Goal: Task Accomplishment & Management: Complete application form

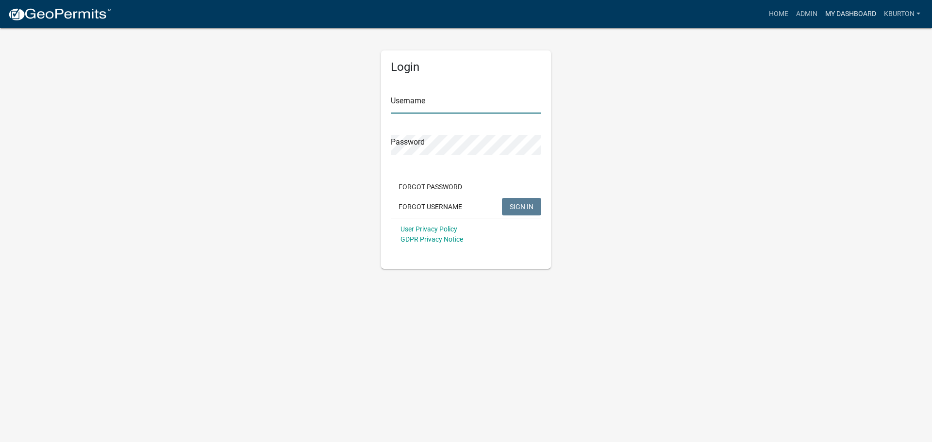
type input "kburton"
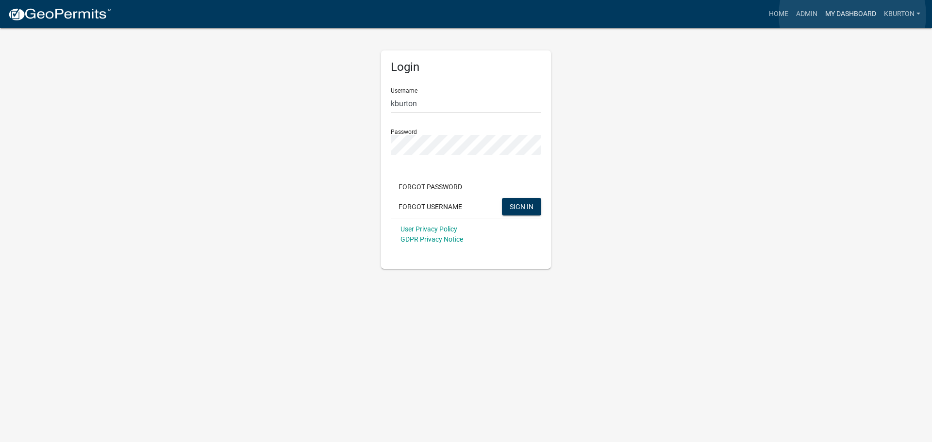
click at [852, 15] on link "My Dashboard" at bounding box center [850, 14] width 59 height 18
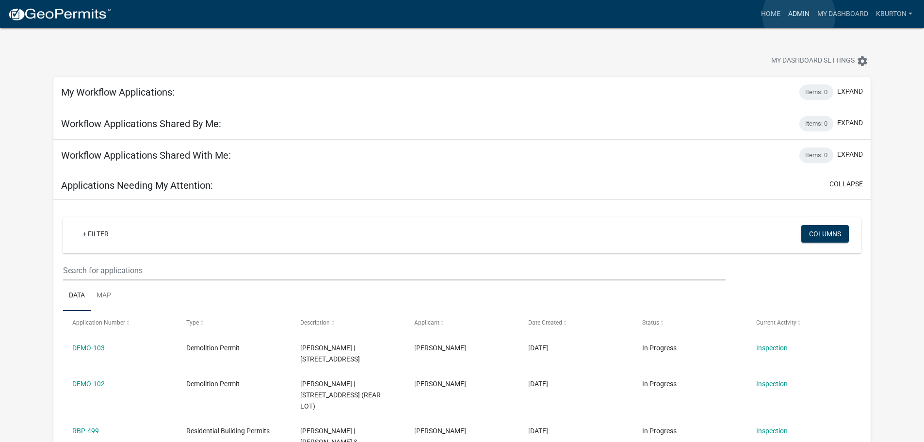
click at [799, 16] on link "Admin" at bounding box center [799, 14] width 29 height 18
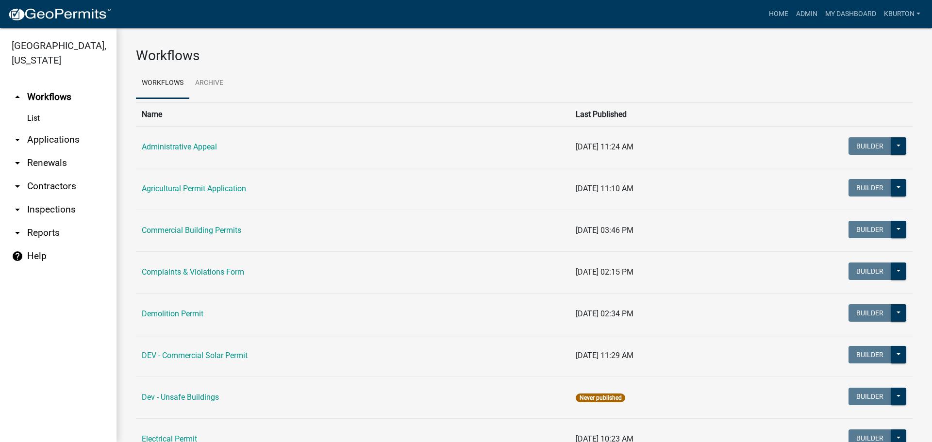
click at [72, 198] on link "arrow_drop_down Inspections" at bounding box center [58, 209] width 116 height 23
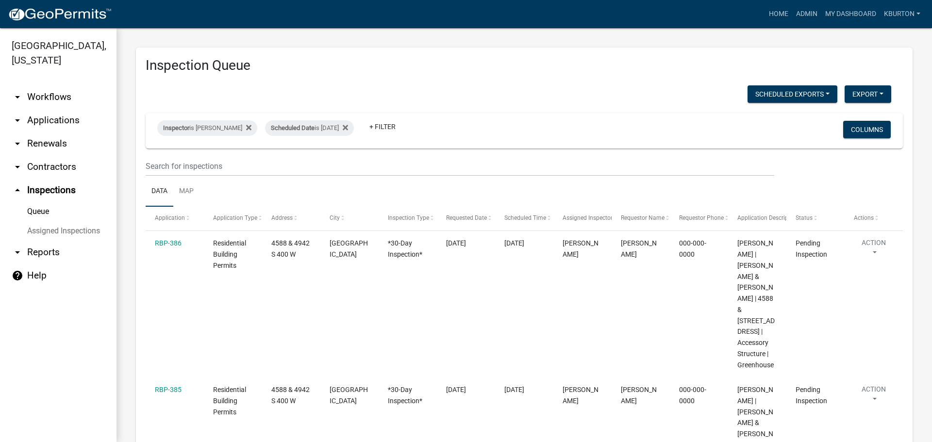
click at [69, 221] on link "Assigned Inspections" at bounding box center [58, 230] width 116 height 19
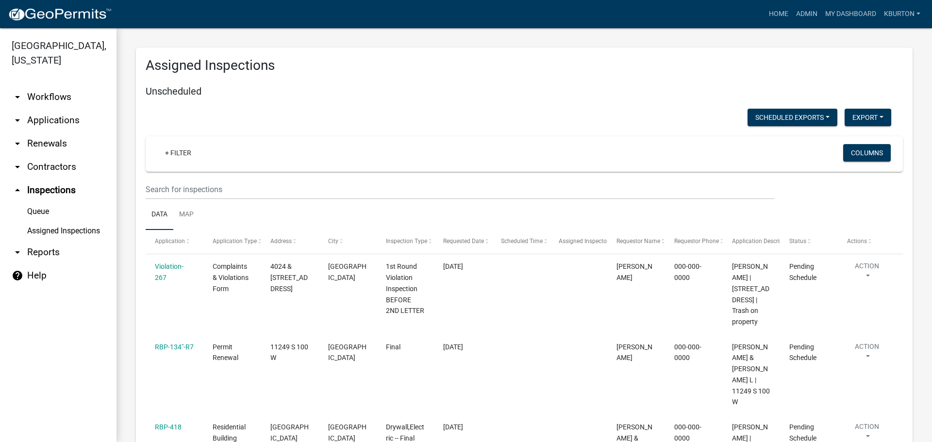
click at [40, 202] on link "Queue" at bounding box center [58, 211] width 116 height 19
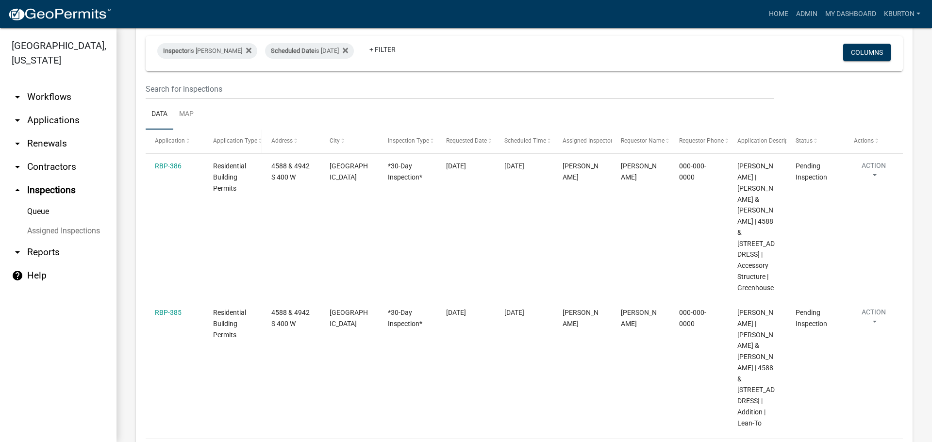
scroll to position [18, 0]
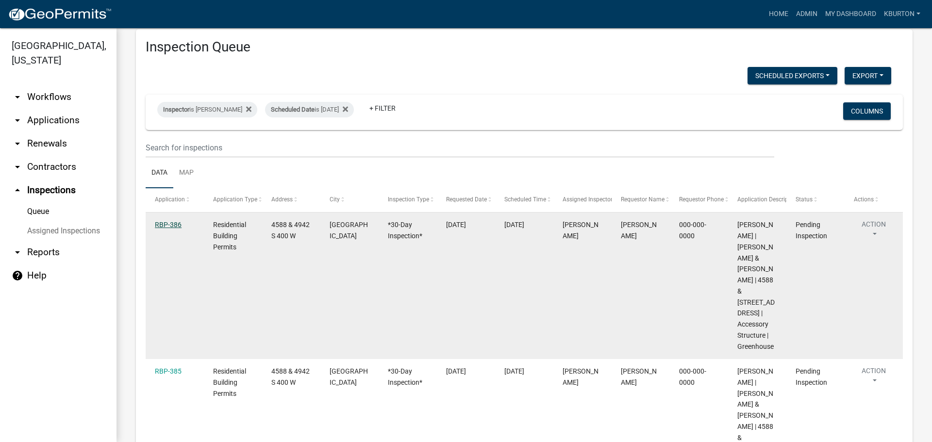
click at [174, 226] on link "RBP-386" at bounding box center [168, 225] width 27 height 8
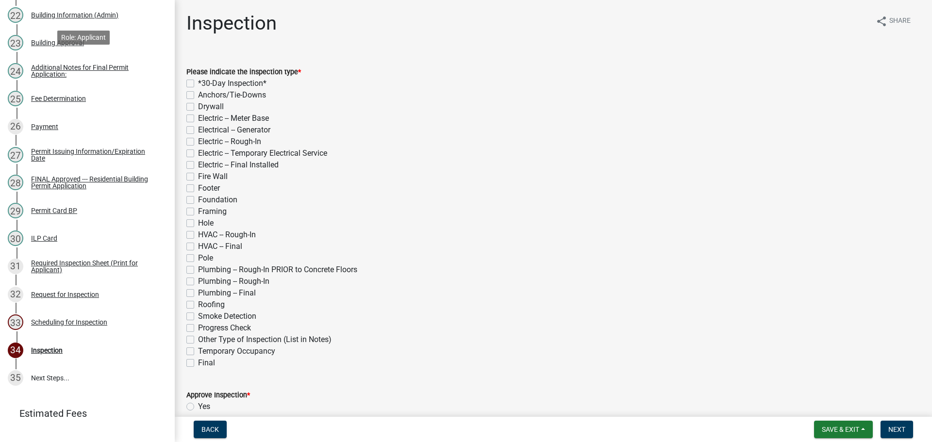
scroll to position [806, 0]
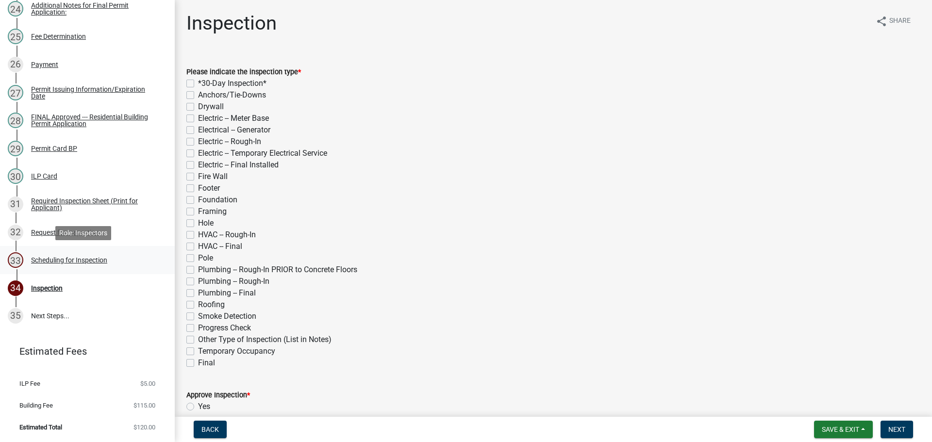
click at [88, 260] on div "Scheduling for Inspection" at bounding box center [69, 260] width 76 height 7
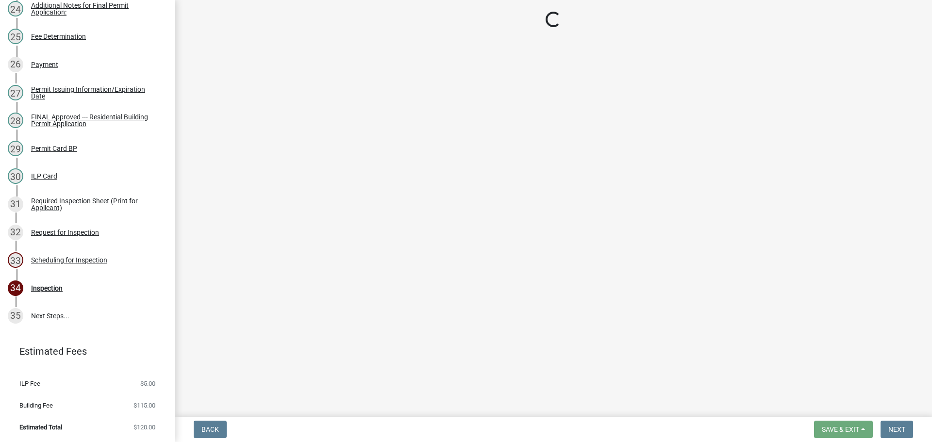
select select "25b75ae6-03c7-4280-9b34-fcf63005d5e5"
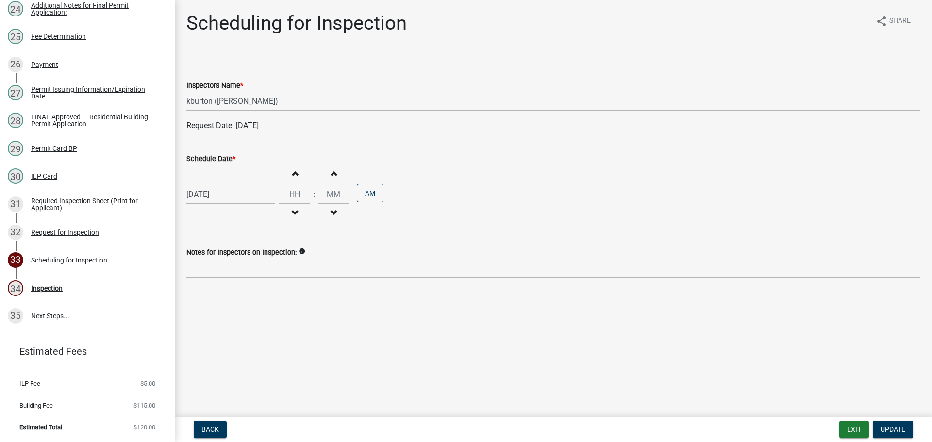
click at [208, 160] on label "Schedule Date *" at bounding box center [210, 159] width 49 height 7
click at [208, 184] on input "[DATE]" at bounding box center [230, 194] width 89 height 20
select select "9"
select select "2025"
click at [212, 261] on div "9" at bounding box center [212, 262] width 16 height 16
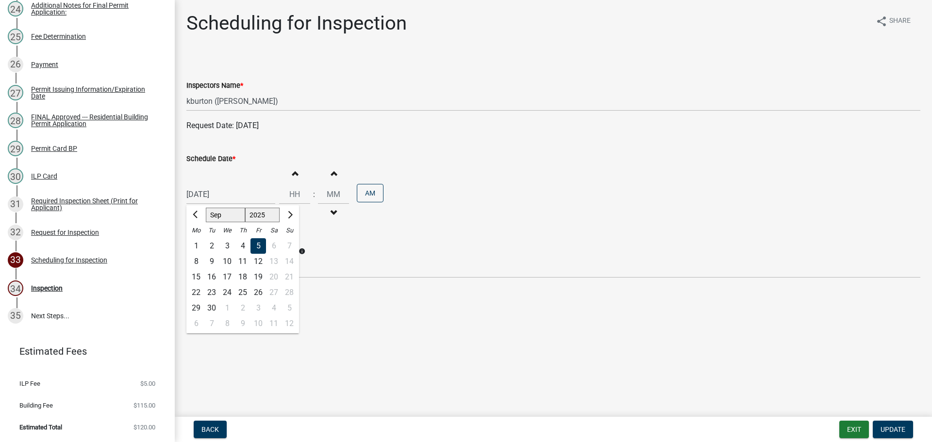
type input "[DATE]"
click at [896, 426] on span "Update" at bounding box center [892, 430] width 25 height 8
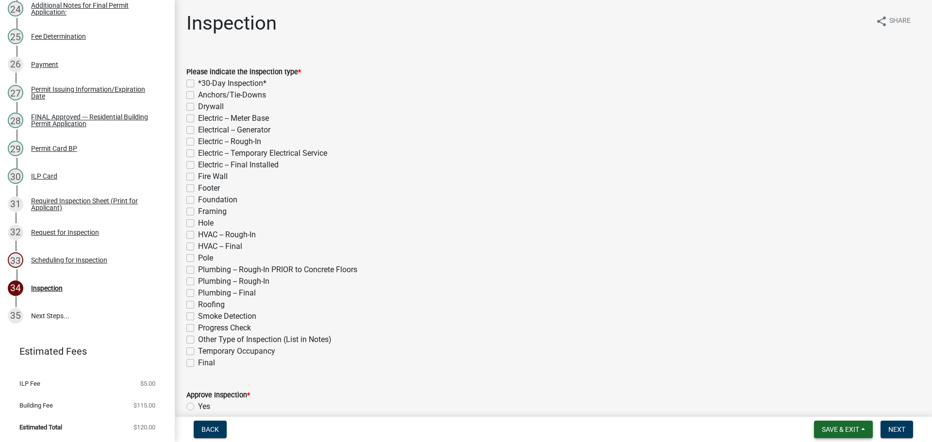
click at [846, 424] on button "Save & Exit" at bounding box center [843, 429] width 59 height 17
click at [840, 409] on button "Save & Exit" at bounding box center [834, 404] width 78 height 23
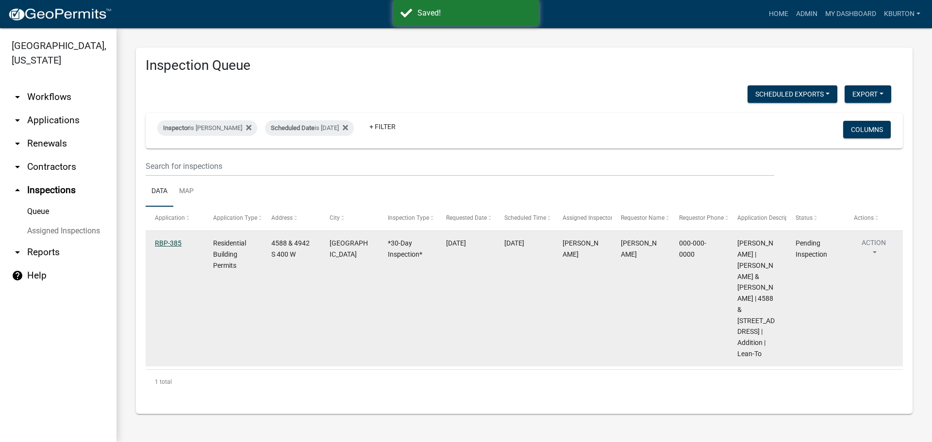
click at [171, 243] on link "RBP-385" at bounding box center [168, 243] width 27 height 8
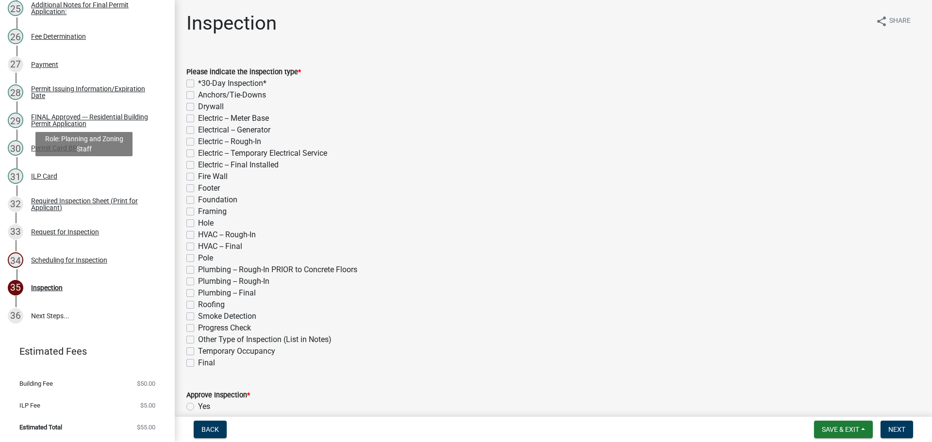
scroll to position [835, 0]
click at [92, 262] on div "Scheduling for Inspection" at bounding box center [69, 260] width 76 height 7
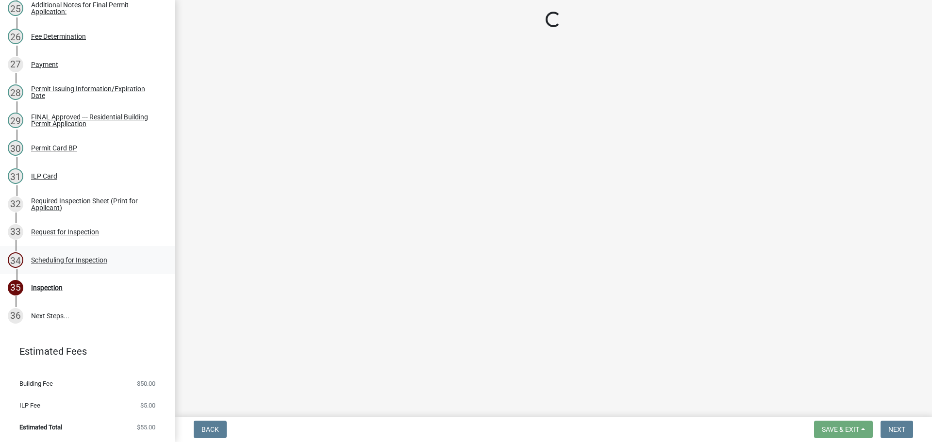
select select "25b75ae6-03c7-4280-9b34-fcf63005d5e5"
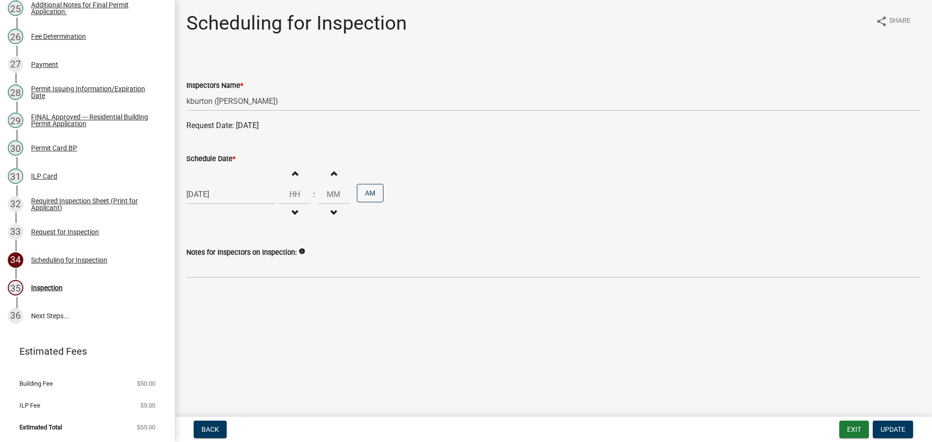
click at [211, 160] on label "Schedule Date *" at bounding box center [210, 159] width 49 height 7
click at [211, 184] on input "[DATE]" at bounding box center [230, 194] width 89 height 20
select select "9"
select select "2025"
click at [213, 260] on div "9" at bounding box center [212, 262] width 16 height 16
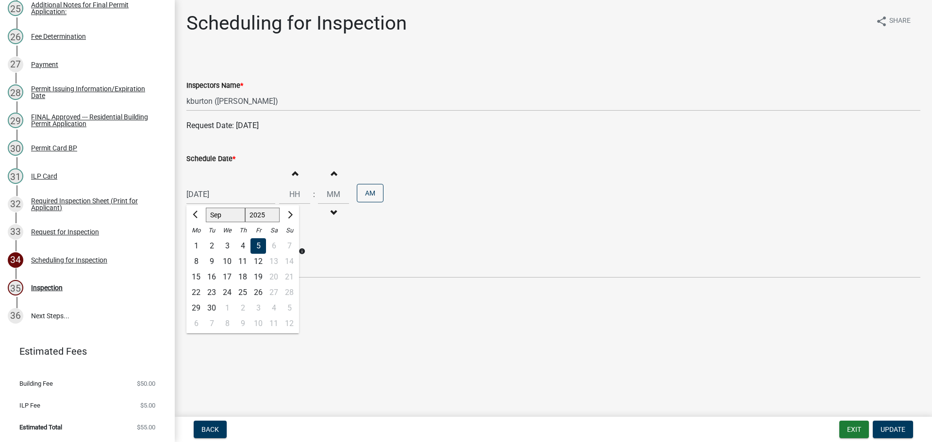
type input "[DATE]"
click at [887, 426] on span "Update" at bounding box center [892, 430] width 25 height 8
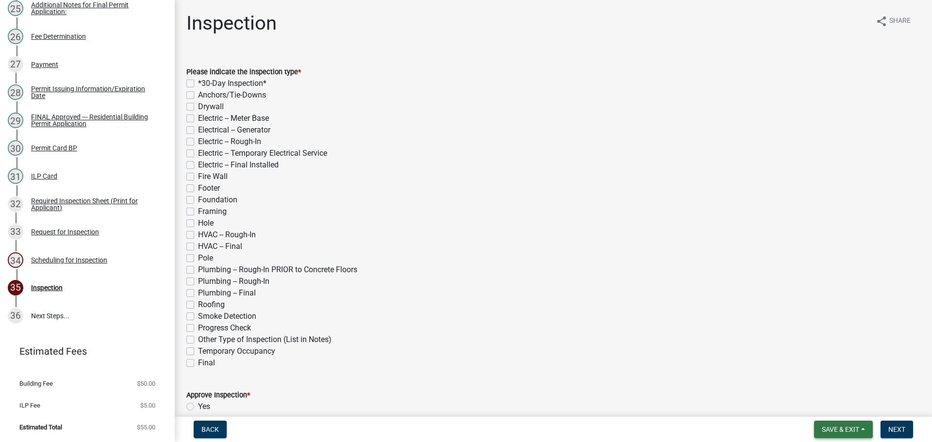
click at [854, 425] on button "Save & Exit" at bounding box center [843, 429] width 59 height 17
click at [855, 413] on button "Save & Exit" at bounding box center [834, 404] width 78 height 23
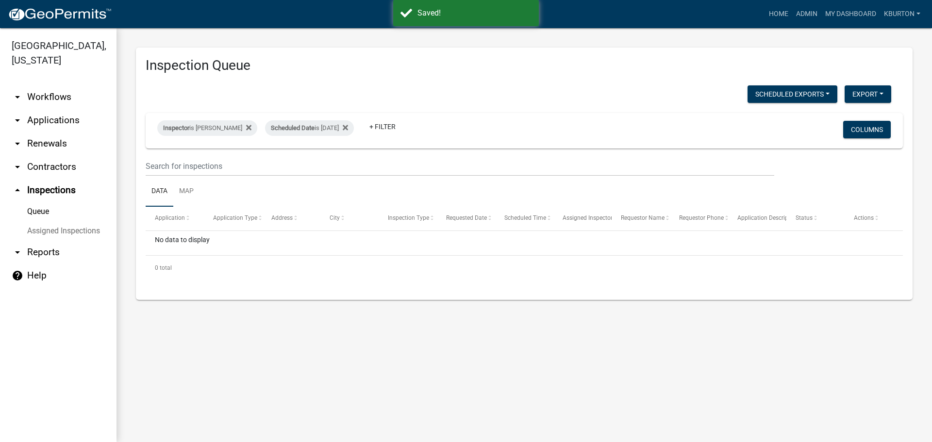
click at [63, 109] on link "arrow_drop_down Applications" at bounding box center [58, 120] width 116 height 23
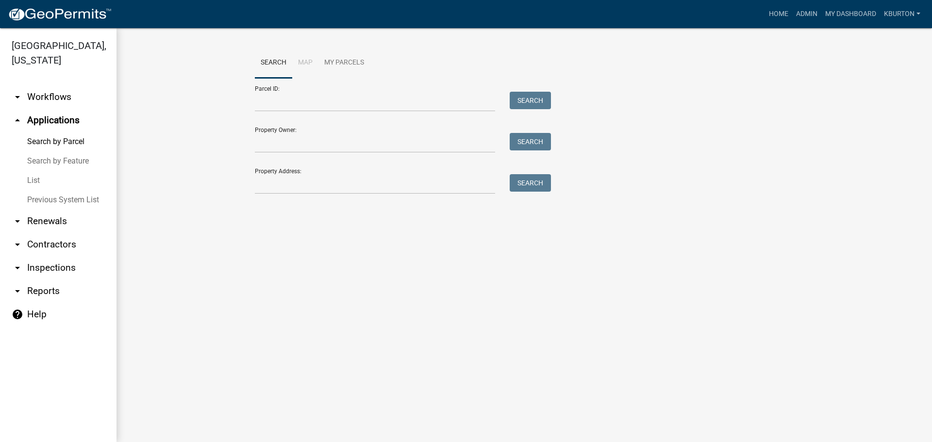
click at [38, 171] on link "List" at bounding box center [58, 180] width 116 height 19
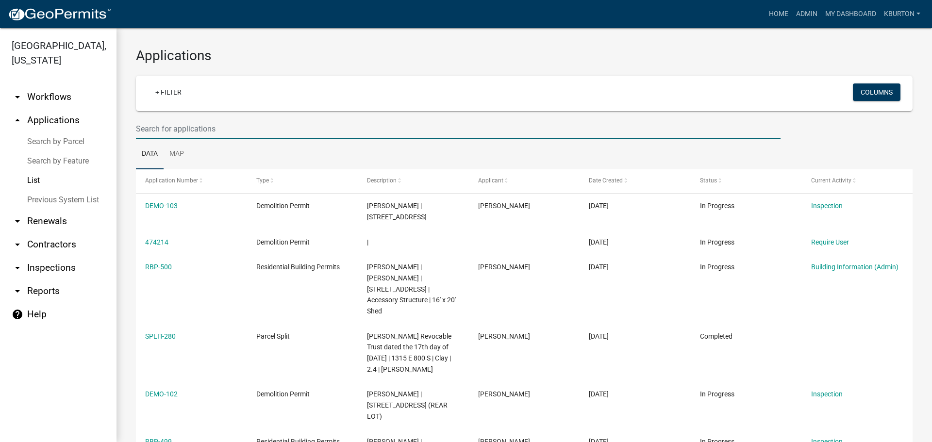
click at [239, 126] on input "text" at bounding box center [458, 129] width 644 height 20
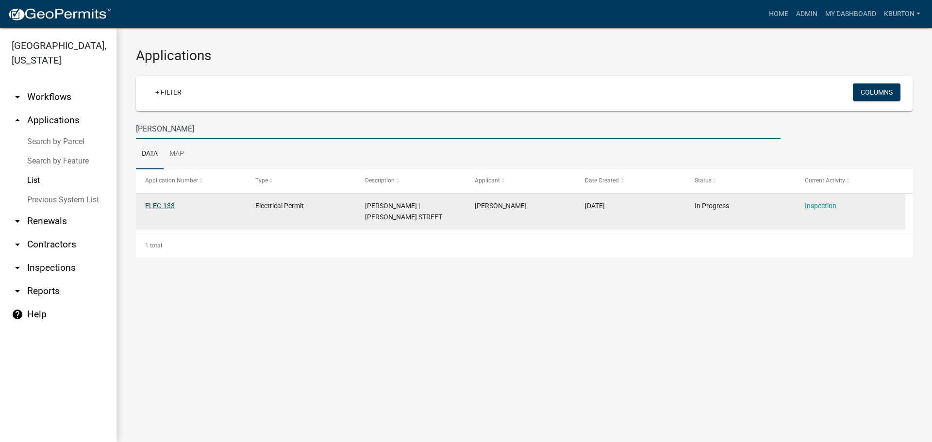
type input "[PERSON_NAME]"
click at [167, 203] on link "ELEC-133" at bounding box center [160, 206] width 30 height 8
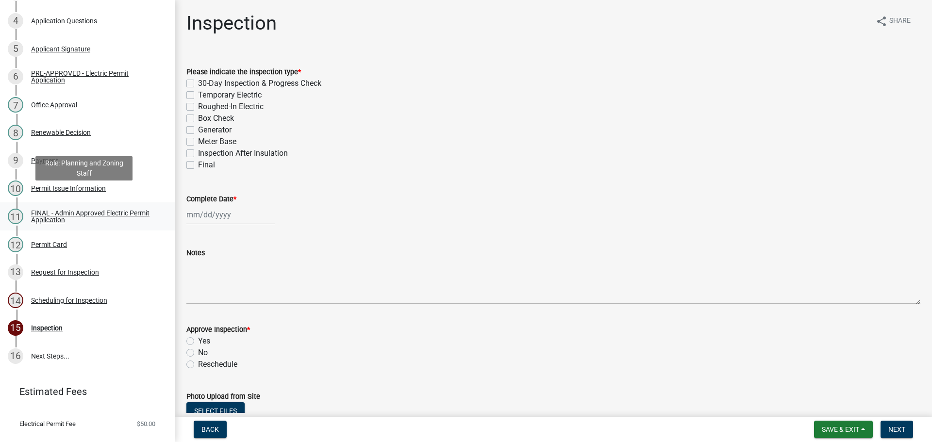
scroll to position [240, 0]
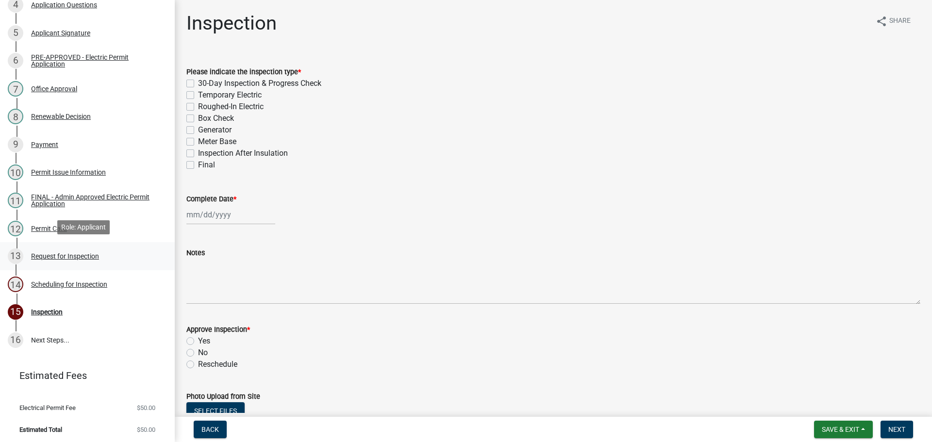
click at [98, 254] on div "Request for Inspection" at bounding box center [65, 256] width 68 height 7
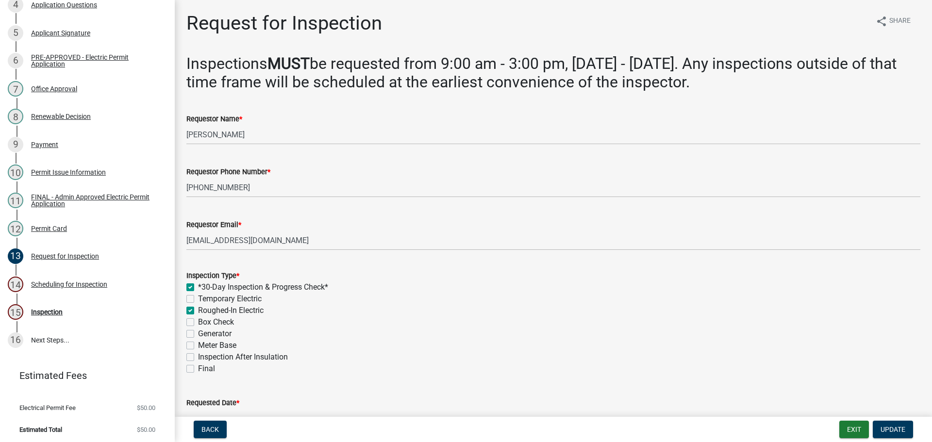
scroll to position [49, 0]
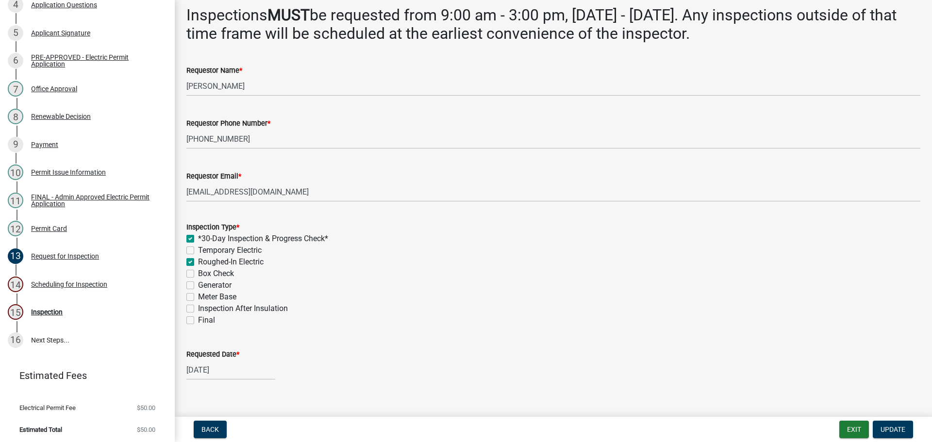
click at [198, 261] on label "Roughed-In Electric" at bounding box center [230, 262] width 65 height 12
click at [198, 261] on input "Roughed-In Electric" at bounding box center [201, 259] width 6 height 6
checkbox input "false"
checkbox input "true"
checkbox input "false"
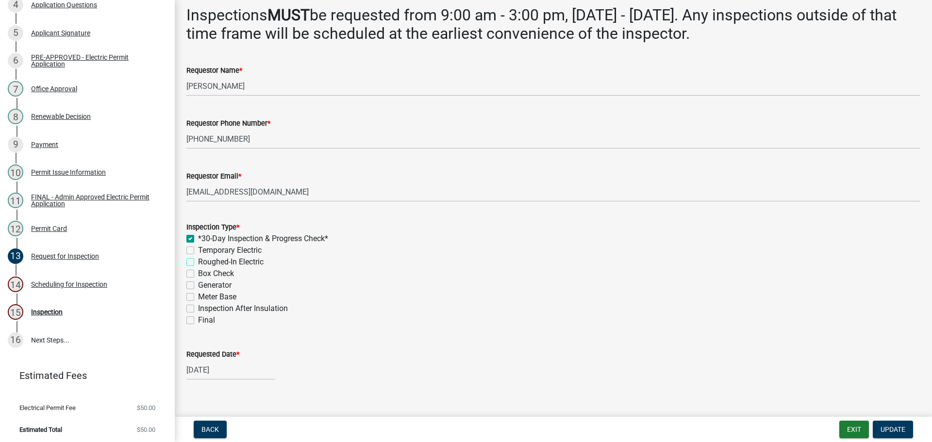
checkbox input "false"
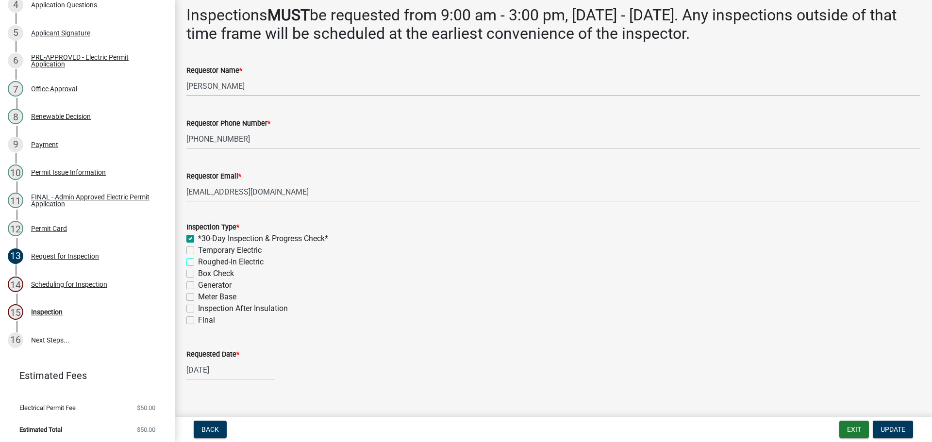
checkbox input "false"
click at [198, 295] on label "Meter Base" at bounding box center [217, 297] width 38 height 12
click at [198, 295] on input "Meter Base" at bounding box center [201, 294] width 6 height 6
checkbox input "true"
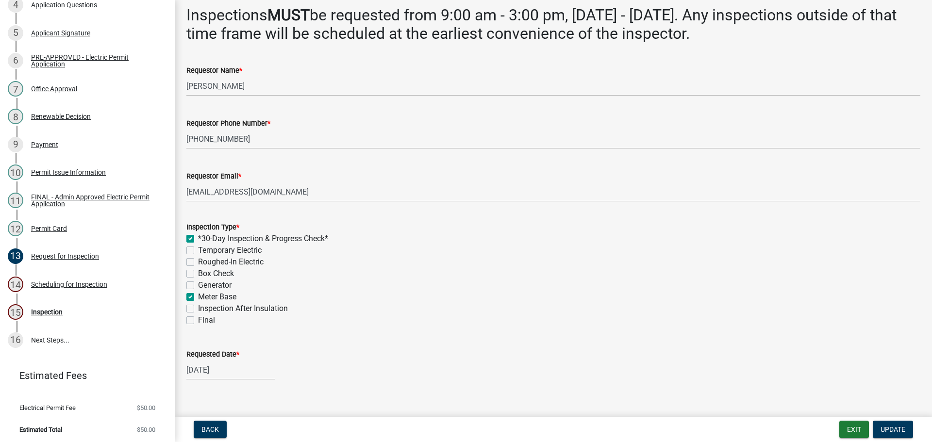
checkbox input "false"
checkbox input "true"
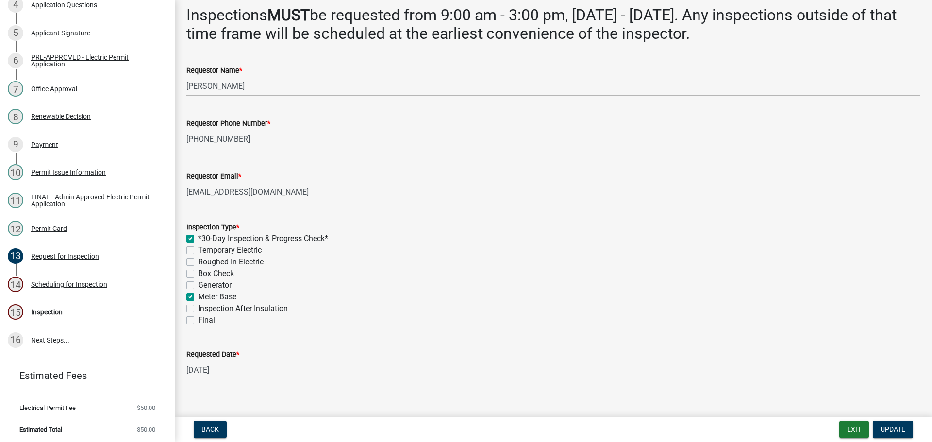
checkbox input "false"
click at [198, 320] on label "Final" at bounding box center [206, 320] width 17 height 12
click at [198, 320] on input "Final" at bounding box center [201, 317] width 6 height 6
checkbox input "true"
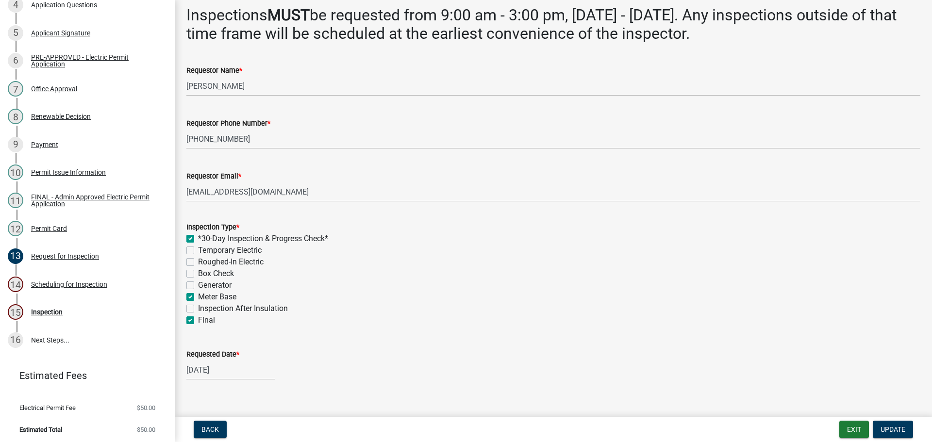
checkbox input "false"
checkbox input "true"
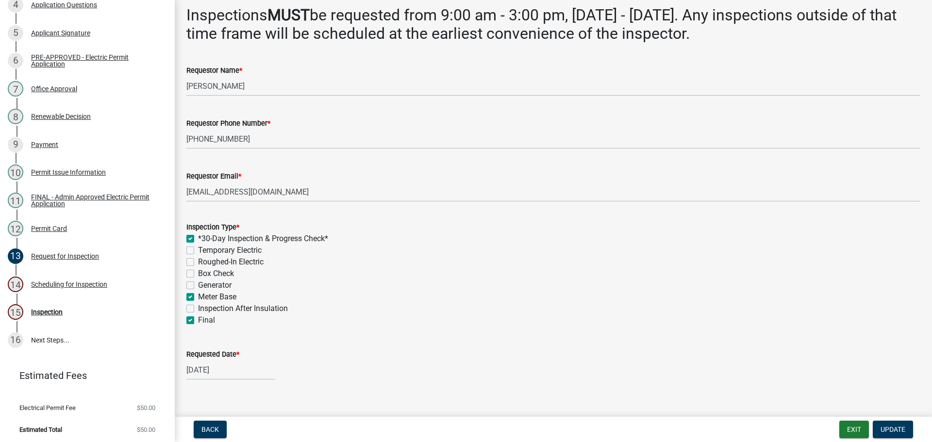
checkbox input "false"
checkbox input "true"
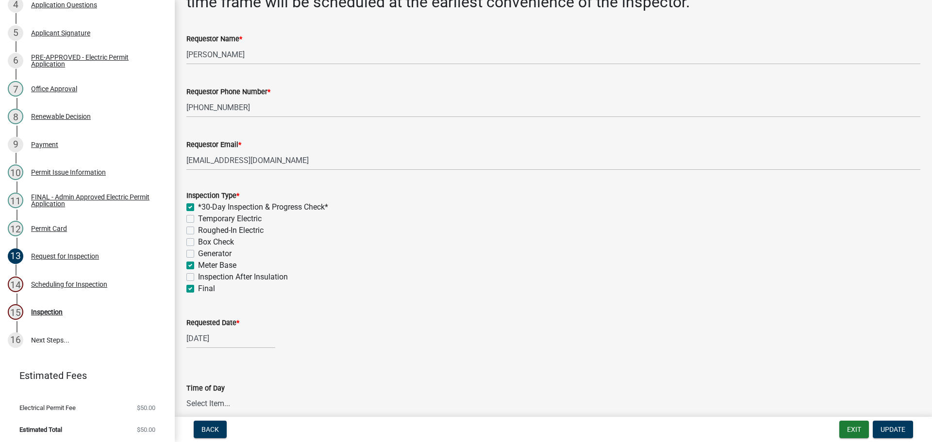
scroll to position [97, 0]
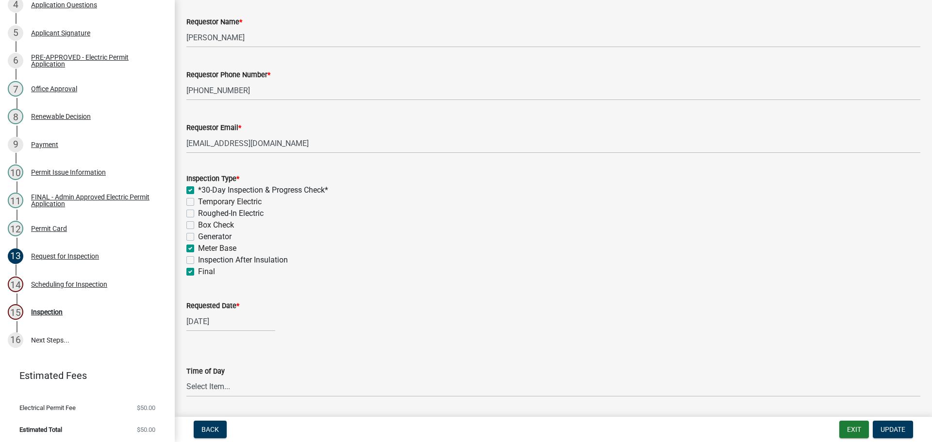
click at [197, 305] on label "Requested Date *" at bounding box center [212, 306] width 53 height 7
click at [197, 311] on input "[DATE]" at bounding box center [230, 321] width 89 height 20
select select "10"
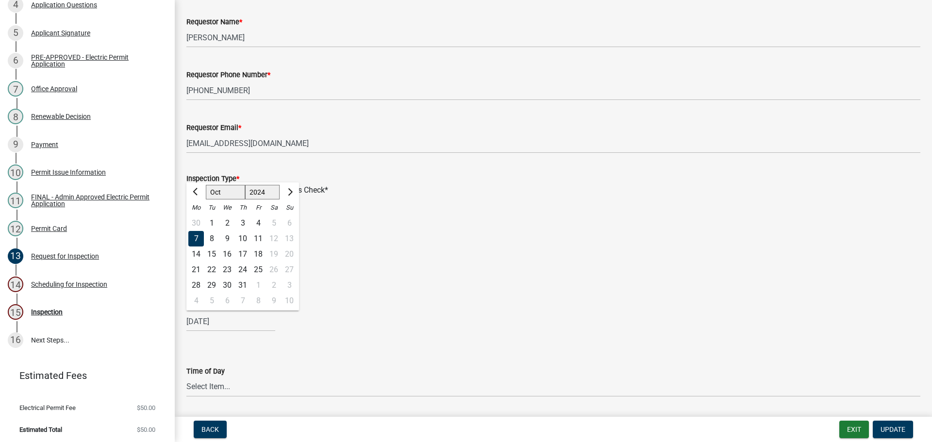
click at [253, 192] on select "1524 1525 1526 1527 1528 1529 1530 1531 1532 1533 1534 1535 1536 1537 1538 1539…" at bounding box center [262, 192] width 35 height 15
select select "2025"
click at [245, 185] on select "1524 1525 1526 1527 1528 1529 1530 1531 1532 1533 1534 1535 1536 1537 1538 1539…" at bounding box center [262, 192] width 35 height 15
click at [227, 194] on select "Jan Feb Mar Apr May Jun [DATE] Aug Sep Oct Nov Dec" at bounding box center [225, 192] width 39 height 15
select select "9"
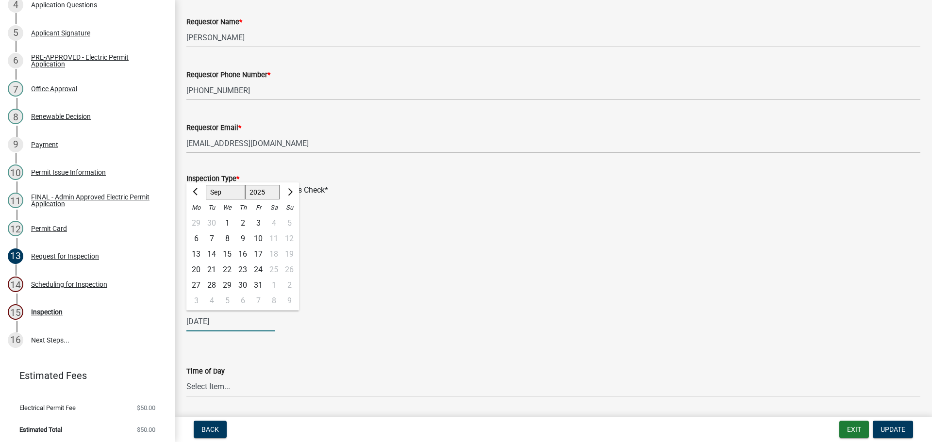
click at [206, 185] on select "Jan Feb Mar Apr May Jun [DATE] Aug Sep Oct Nov Dec" at bounding box center [225, 192] width 39 height 15
click at [258, 223] on div "5" at bounding box center [258, 223] width 16 height 16
type input "[DATE]"
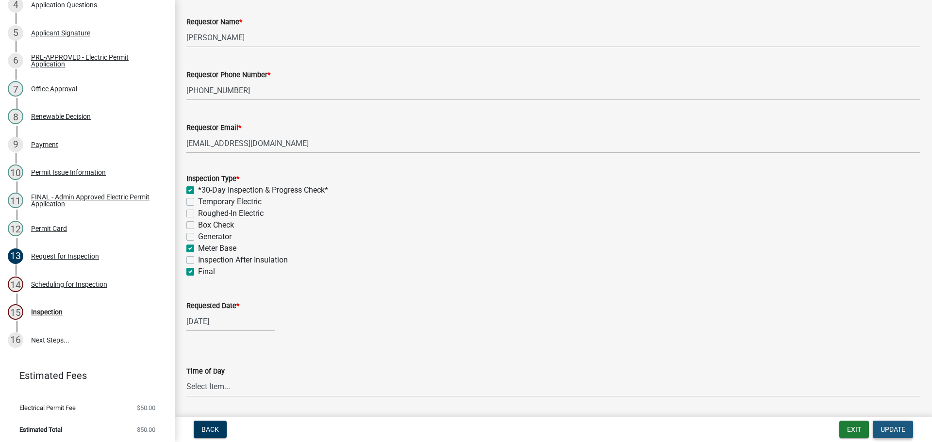
click at [891, 426] on span "Update" at bounding box center [892, 430] width 25 height 8
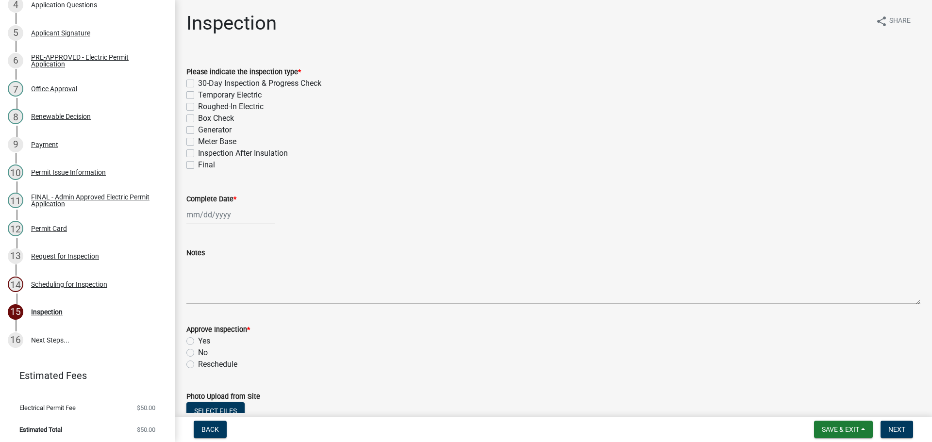
click at [198, 81] on label "30-Day Inspection & Progress Check" at bounding box center [259, 84] width 123 height 12
click at [198, 81] on input "30-Day Inspection & Progress Check" at bounding box center [201, 81] width 6 height 6
checkbox input "true"
checkbox input "false"
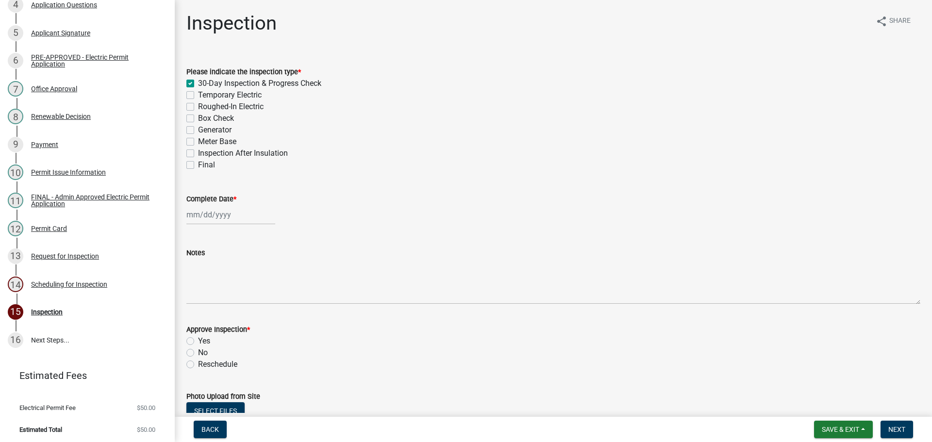
checkbox input "false"
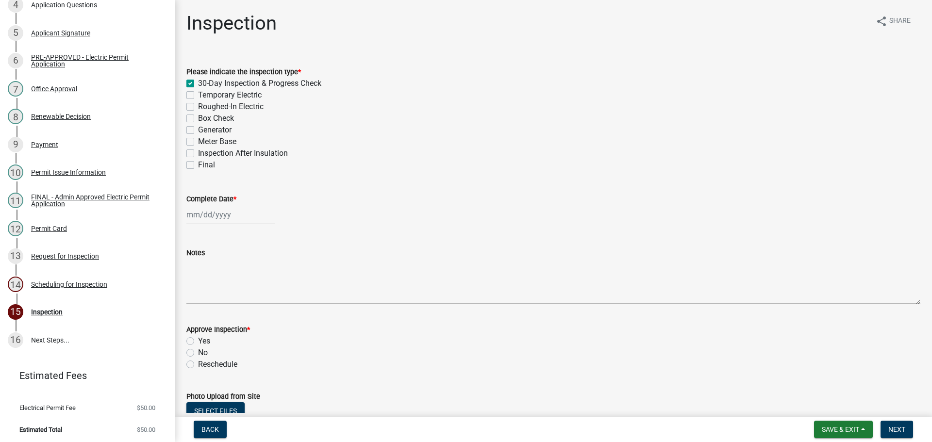
click at [198, 139] on label "Meter Base" at bounding box center [217, 142] width 38 height 12
click at [198, 139] on input "Meter Base" at bounding box center [201, 139] width 6 height 6
checkbox input "true"
checkbox input "false"
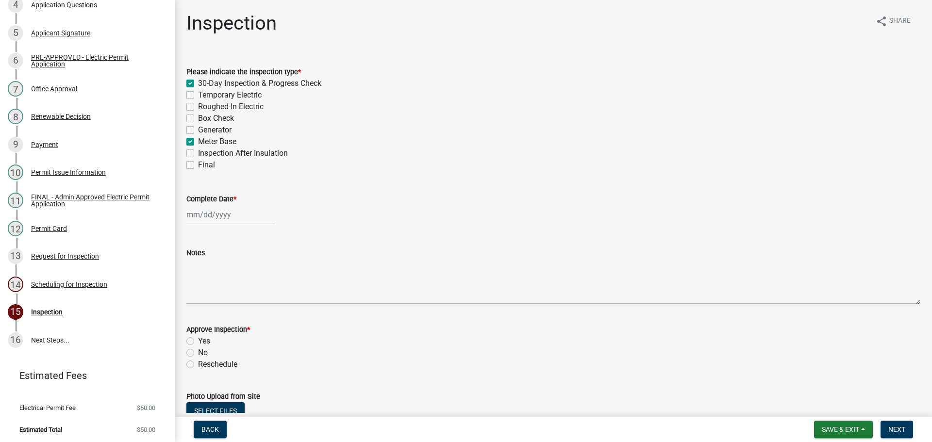
checkbox input "false"
checkbox input "true"
checkbox input "false"
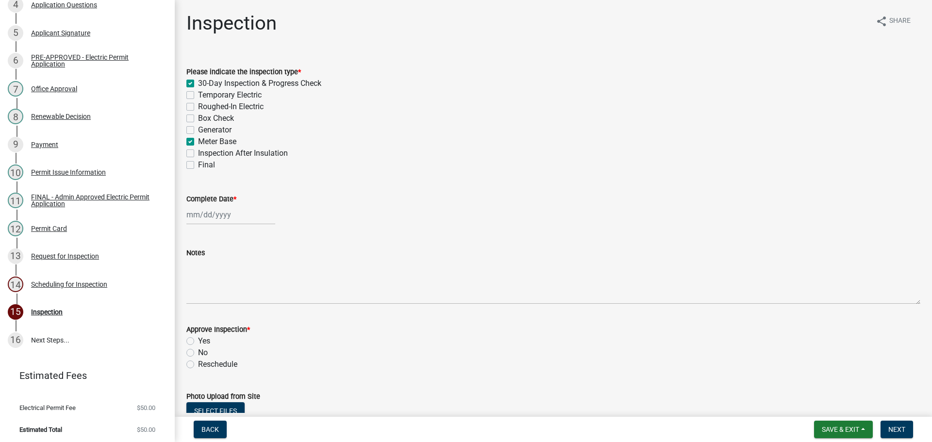
click at [198, 164] on label "Final" at bounding box center [206, 165] width 17 height 12
click at [198, 164] on input "Final" at bounding box center [201, 162] width 6 height 6
checkbox input "true"
checkbox input "false"
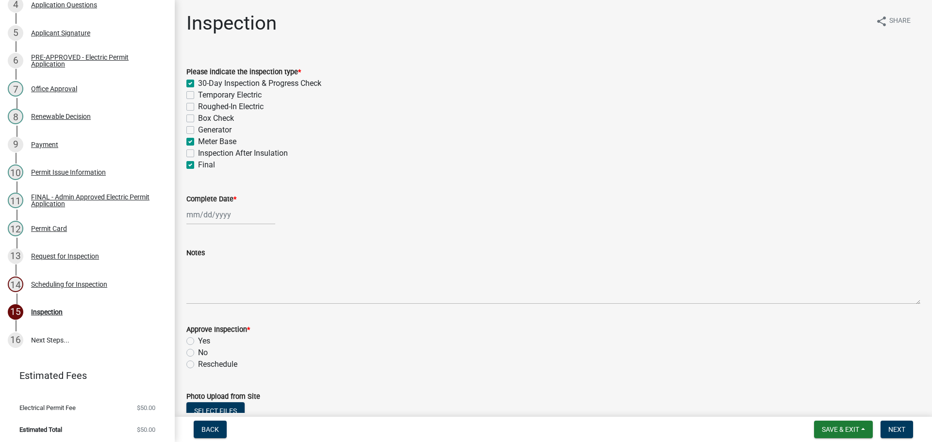
checkbox input "false"
checkbox input "true"
checkbox input "false"
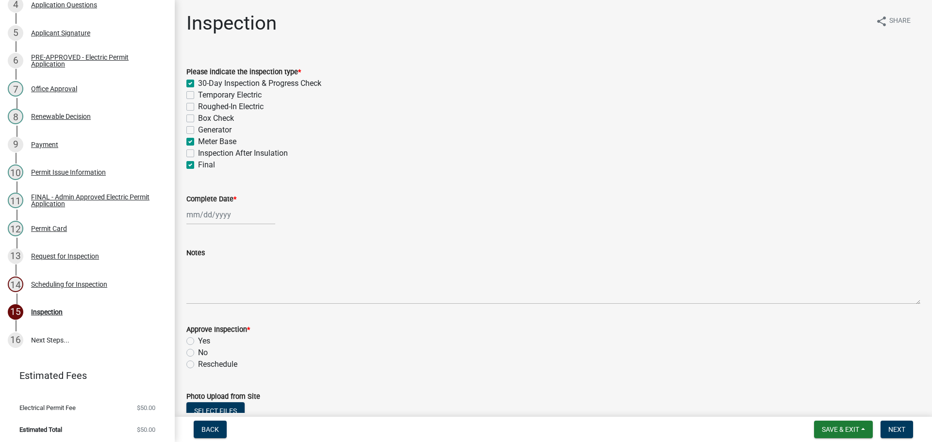
checkbox input "true"
click at [208, 197] on label "Complete Date *" at bounding box center [211, 199] width 50 height 7
click at [208, 205] on input "Complete Date *" at bounding box center [230, 215] width 89 height 20
select select "9"
select select "2025"
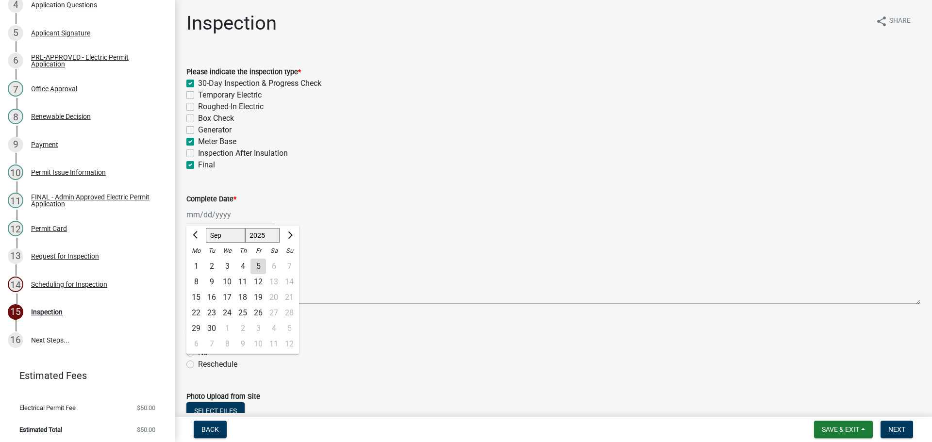
click at [258, 268] on div "5" at bounding box center [258, 267] width 16 height 16
type input "[DATE]"
click at [198, 341] on label "Yes" at bounding box center [204, 341] width 12 height 12
click at [198, 341] on input "Yes" at bounding box center [201, 338] width 6 height 6
radio input "true"
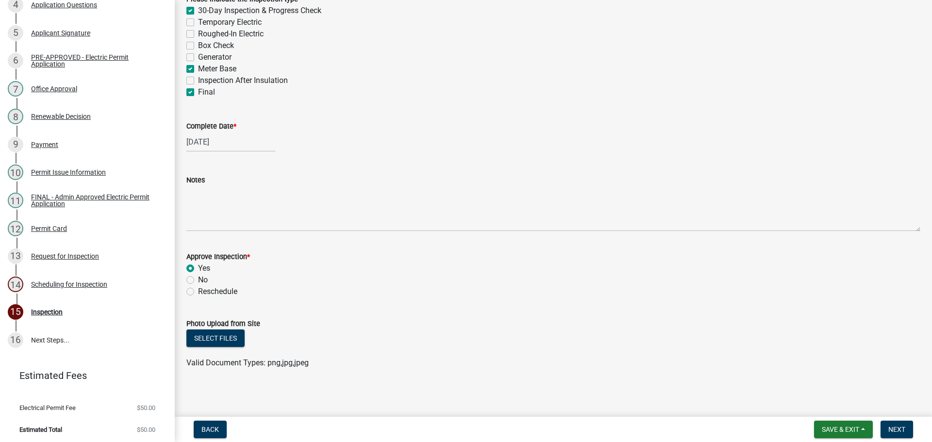
scroll to position [75, 0]
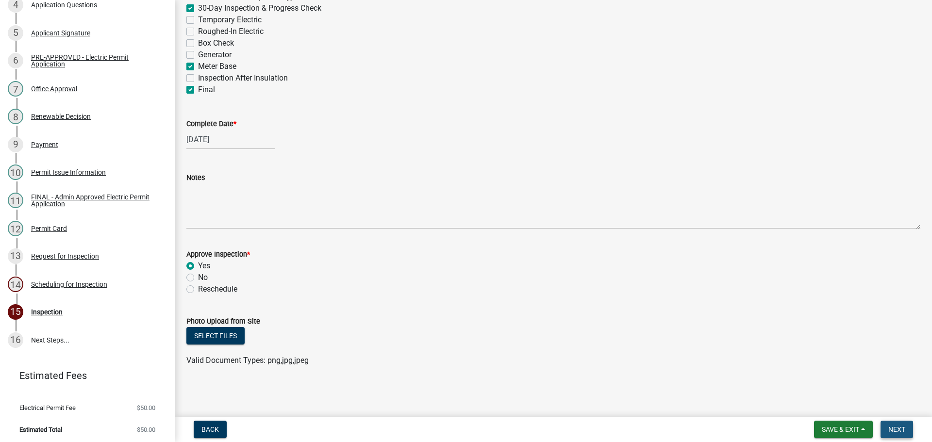
click at [901, 426] on span "Next" at bounding box center [896, 430] width 17 height 8
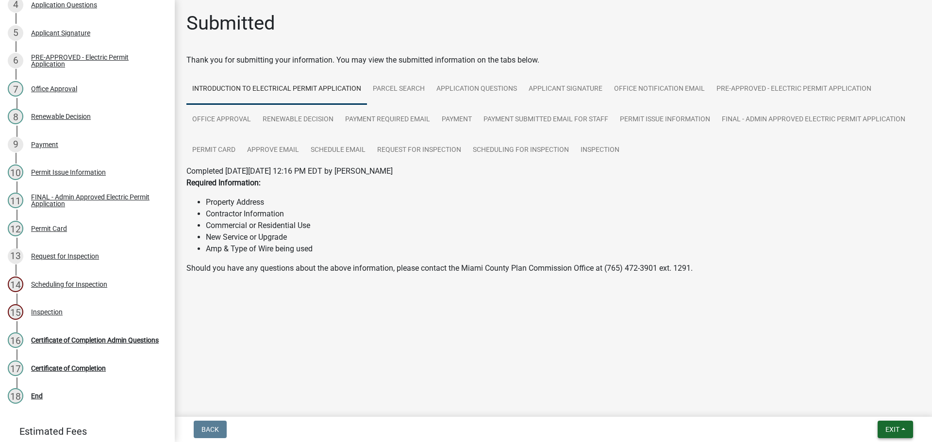
click at [903, 429] on button "Exit" at bounding box center [894, 429] width 35 height 17
click at [864, 403] on button "Save & Exit" at bounding box center [874, 404] width 78 height 23
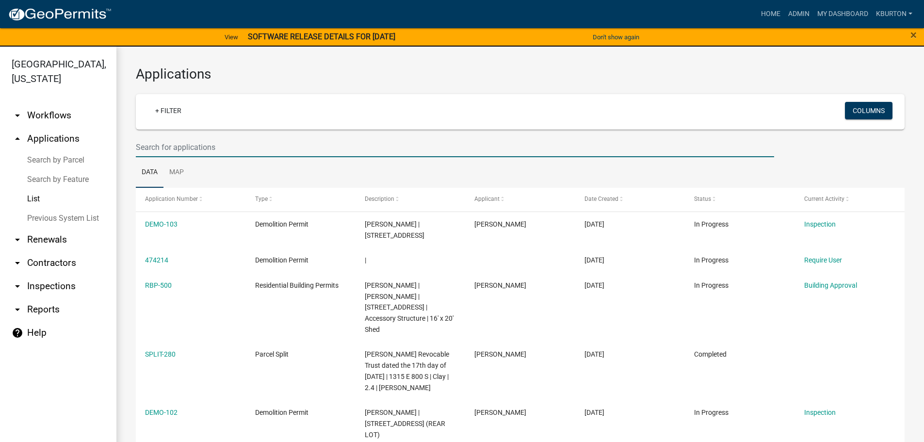
click at [204, 147] on input "text" at bounding box center [455, 147] width 638 height 20
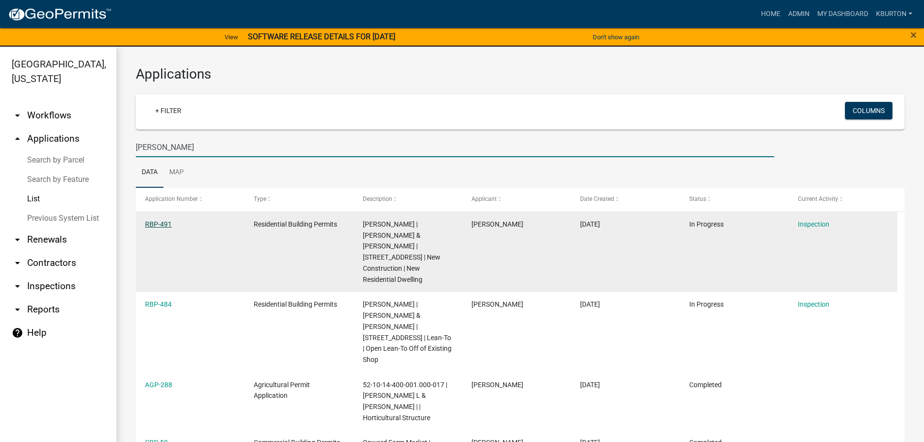
type input "[PERSON_NAME]"
click at [163, 224] on link "RBP-491" at bounding box center [158, 224] width 27 height 8
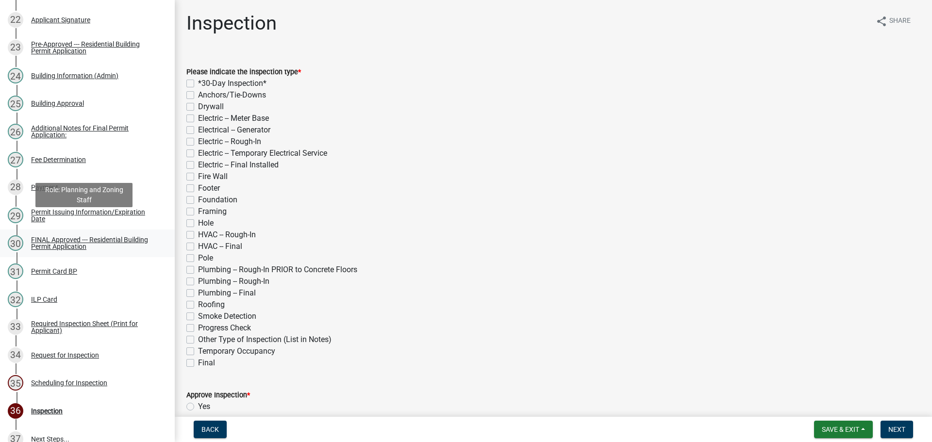
scroll to position [862, 0]
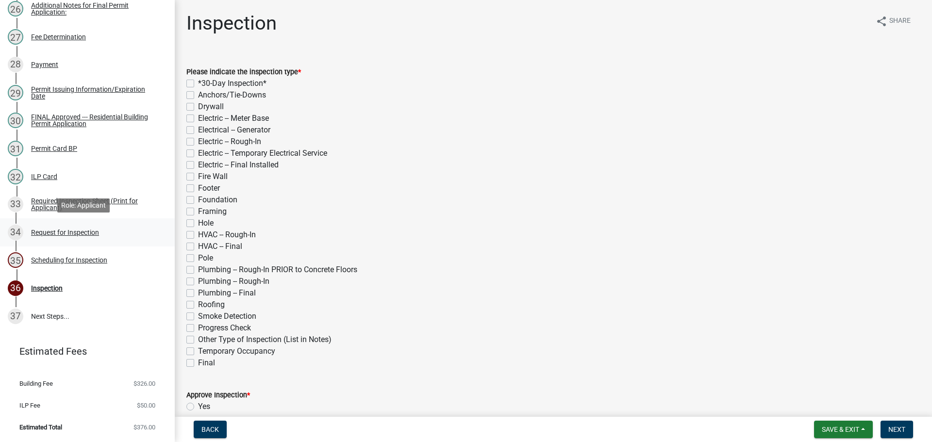
click at [81, 234] on div "Request for Inspection" at bounding box center [65, 232] width 68 height 7
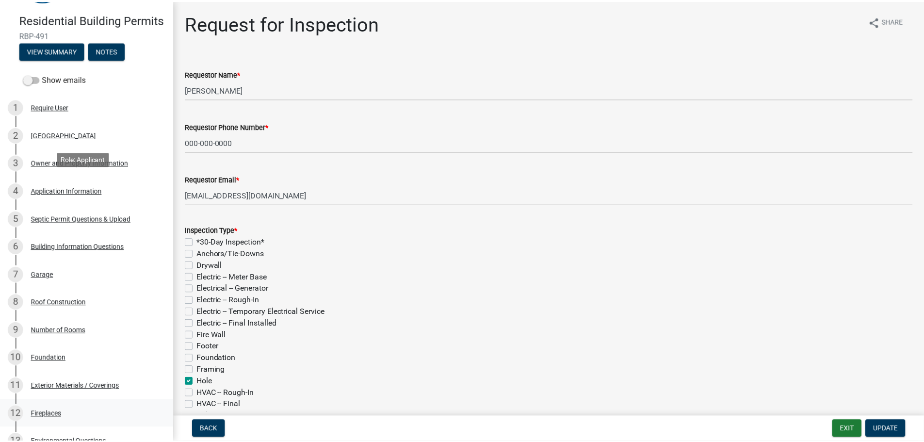
scroll to position [0, 0]
